Goal: Entertainment & Leisure: Consume media (video, audio)

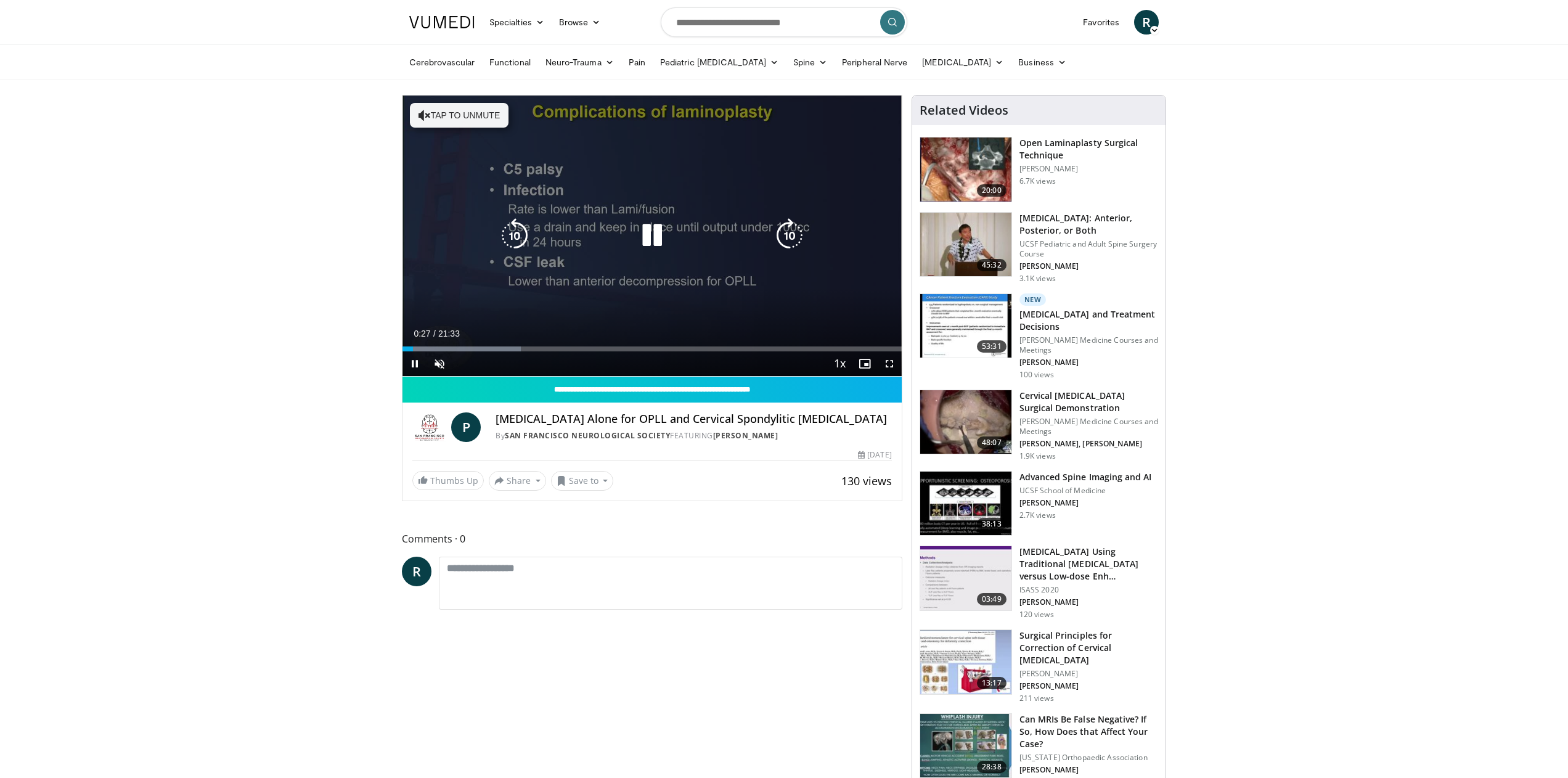
click at [473, 109] on button "Tap to unmute" at bounding box center [459, 115] width 98 height 25
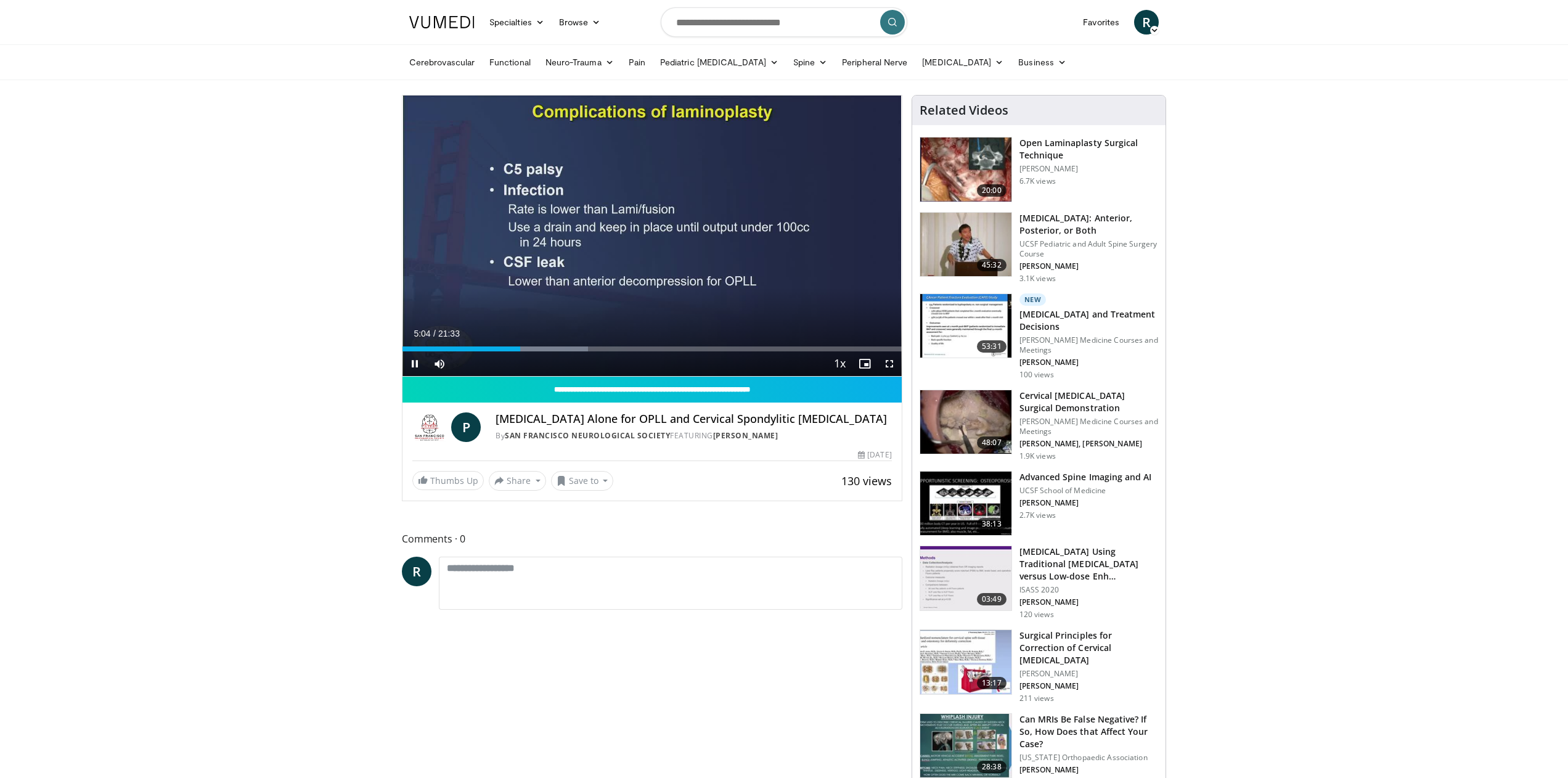
click at [891, 367] on span "Video Player" at bounding box center [889, 364] width 25 height 25
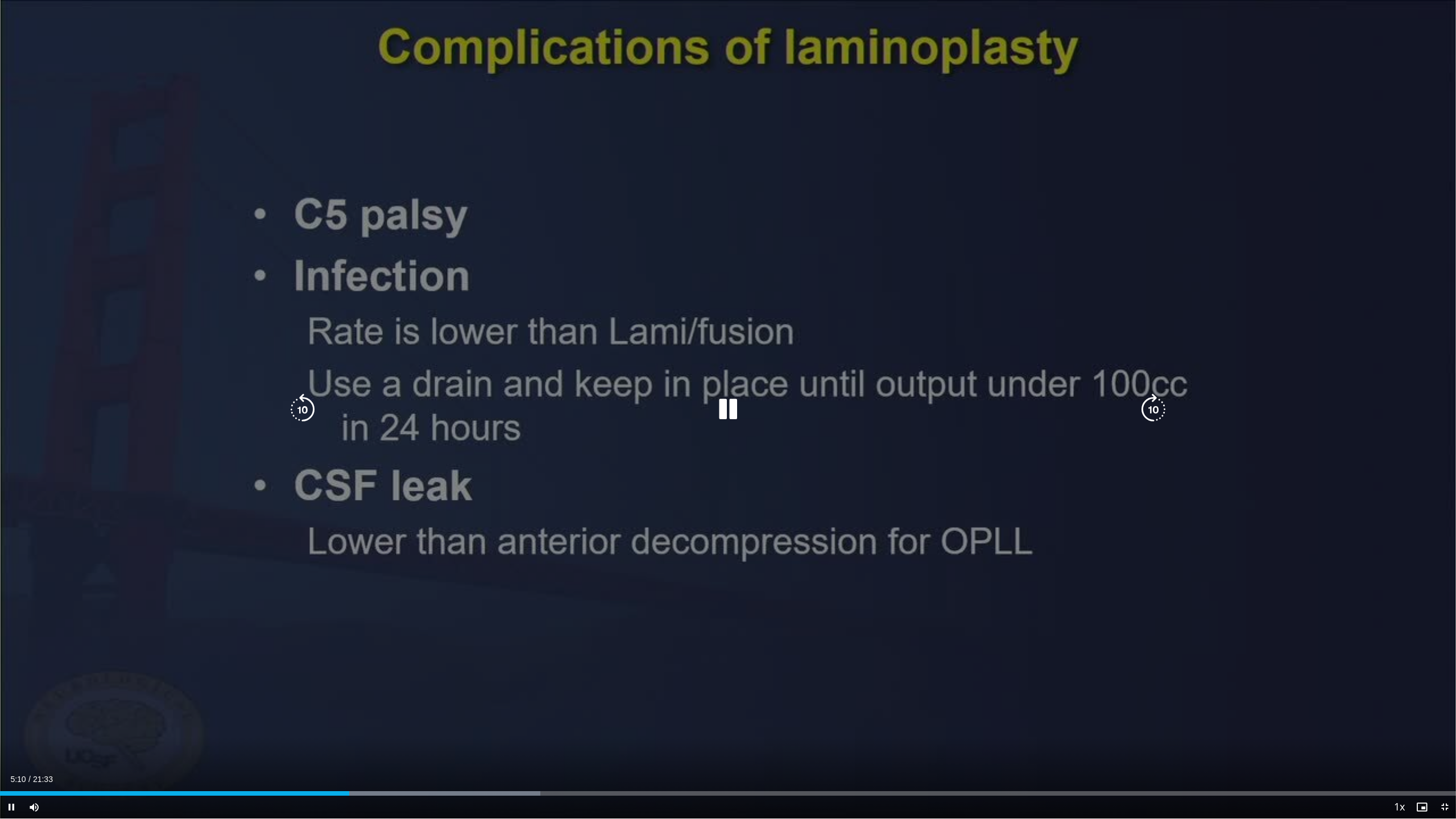
click at [303, 411] on icon "Video Player" at bounding box center [303, 409] width 32 height 32
click at [314, 407] on icon "Video Player" at bounding box center [303, 409] width 32 height 32
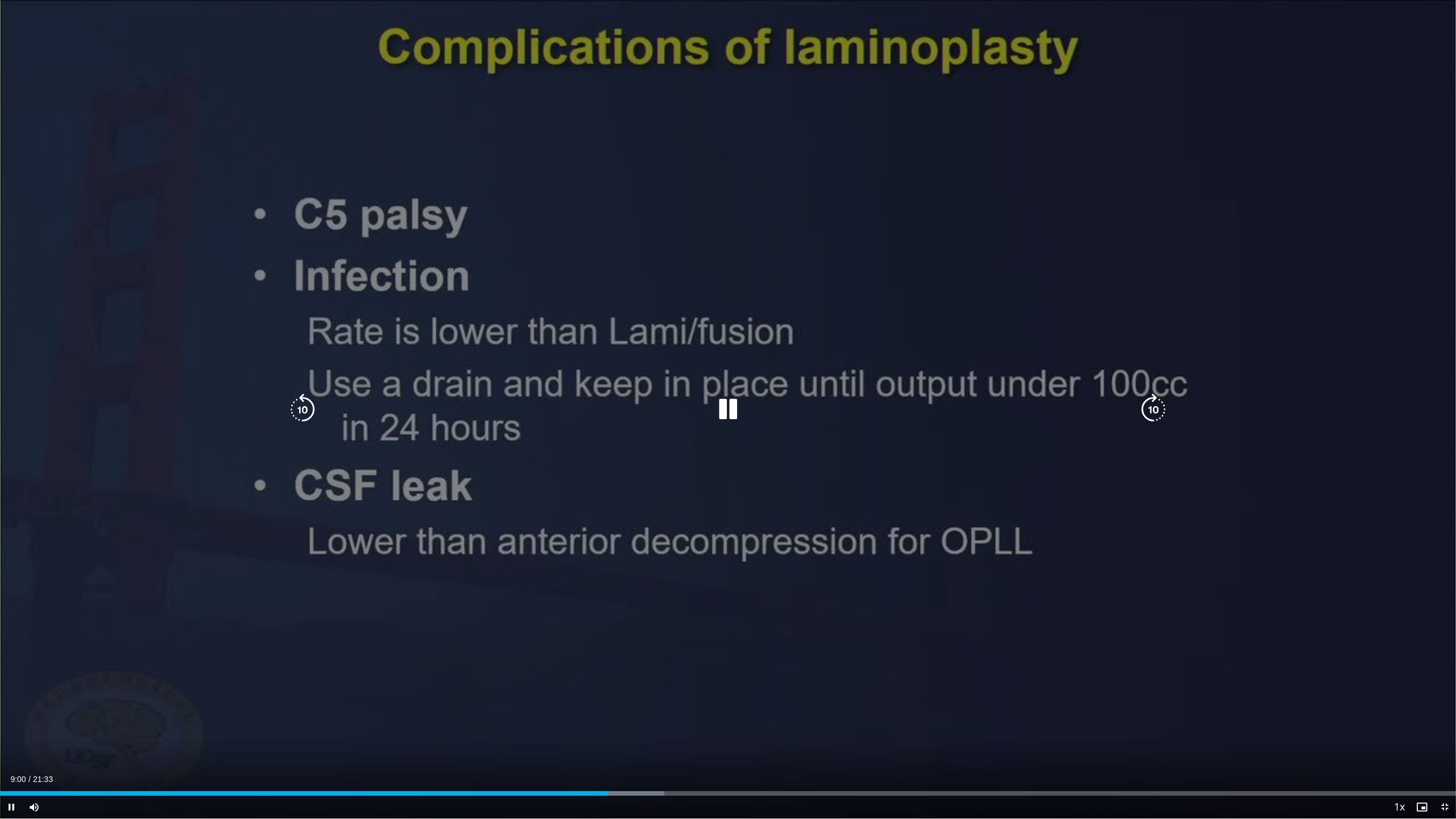
click at [293, 412] on icon "Video Player" at bounding box center [303, 409] width 32 height 32
click at [730, 409] on icon "Video Player" at bounding box center [728, 409] width 32 height 32
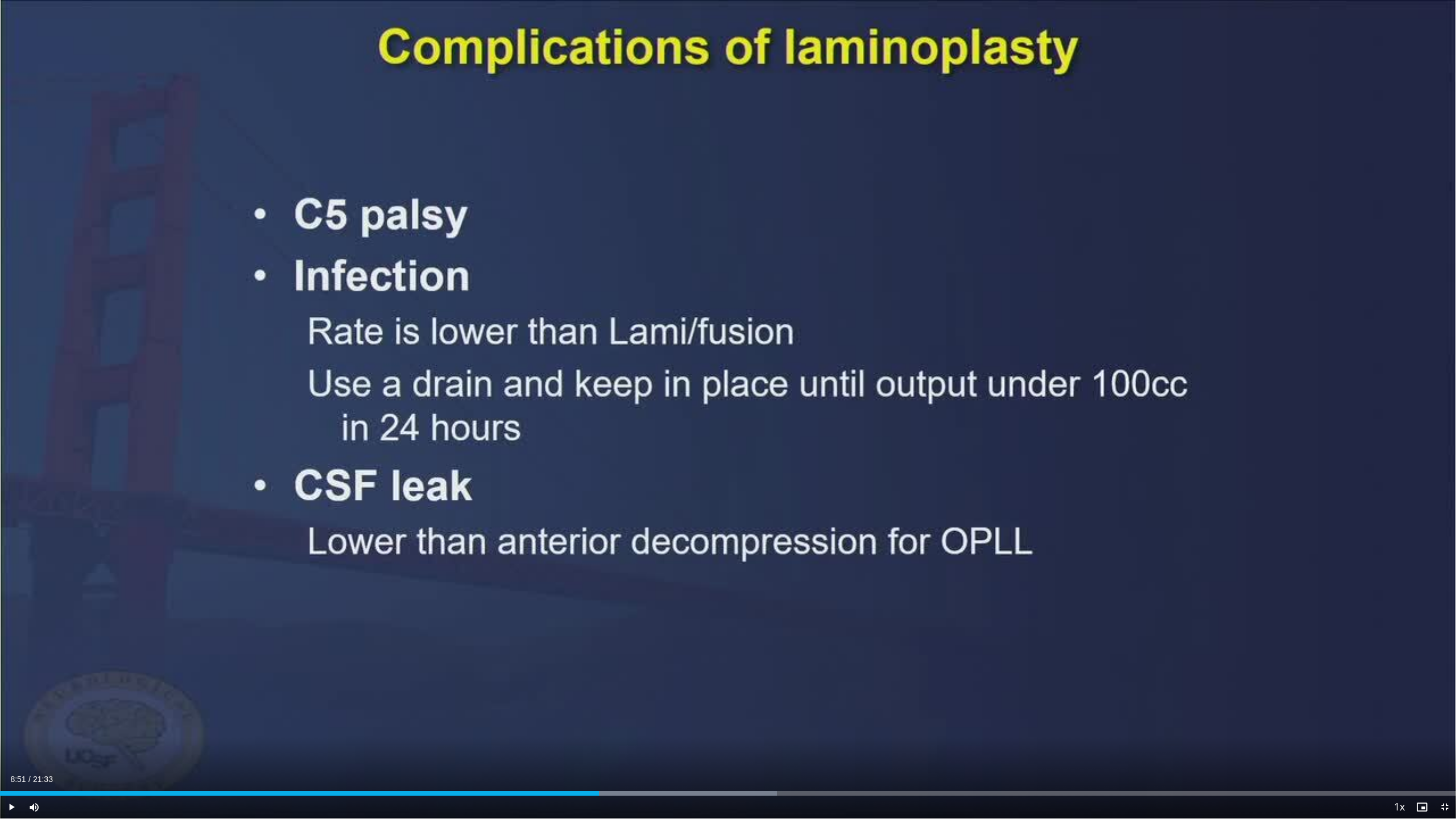
click at [9, 717] on span "Video Player" at bounding box center [11, 807] width 23 height 23
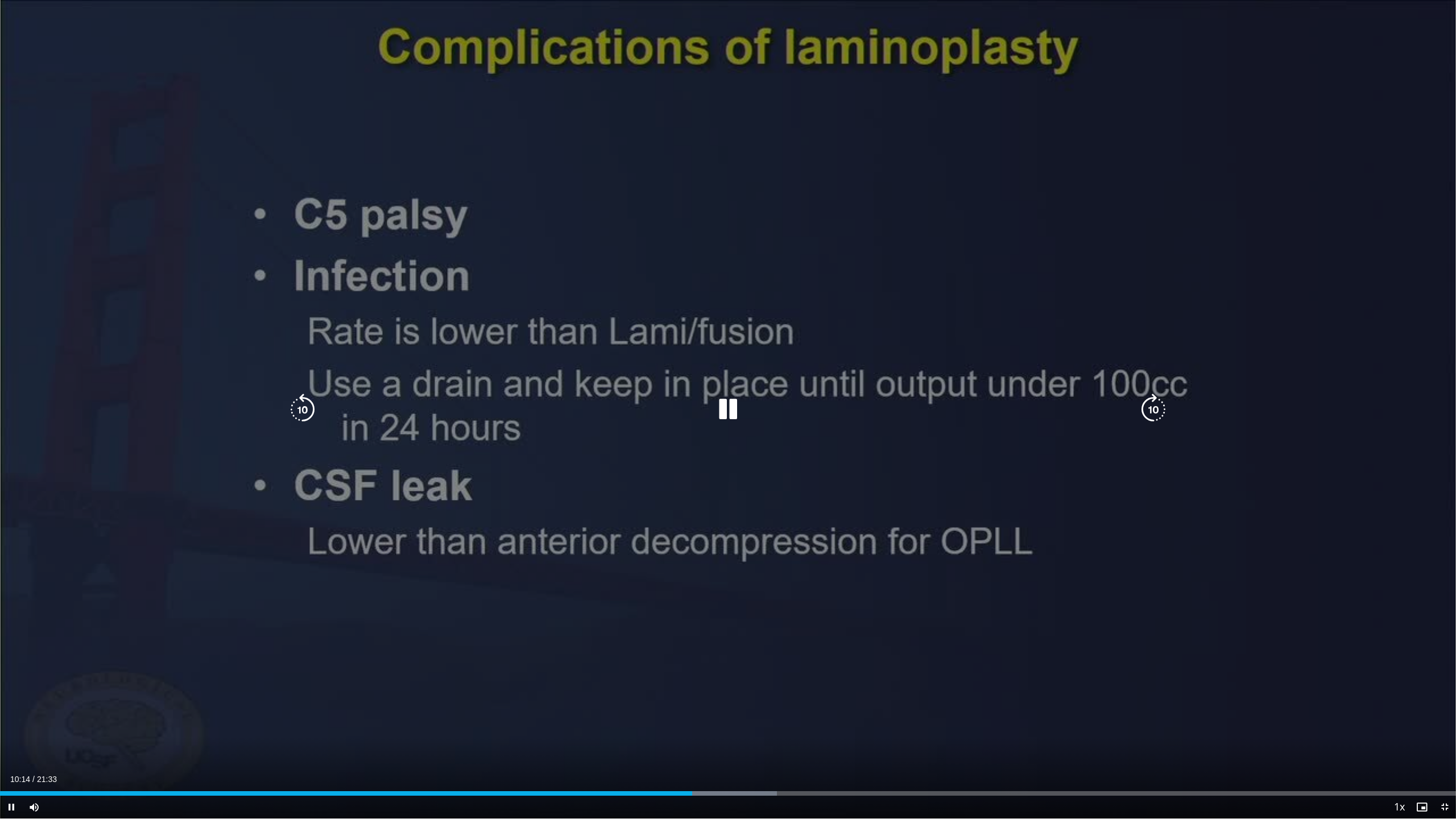
click at [1156, 412] on icon "Video Player" at bounding box center [1153, 409] width 32 height 32
click at [1151, 407] on icon "Video Player" at bounding box center [1153, 409] width 32 height 32
click at [1158, 413] on icon "Video Player" at bounding box center [1153, 409] width 32 height 32
click at [308, 410] on icon "Video Player" at bounding box center [303, 409] width 32 height 32
click at [734, 406] on icon "Video Player" at bounding box center [728, 409] width 32 height 32
